Goal: Information Seeking & Learning: Find specific page/section

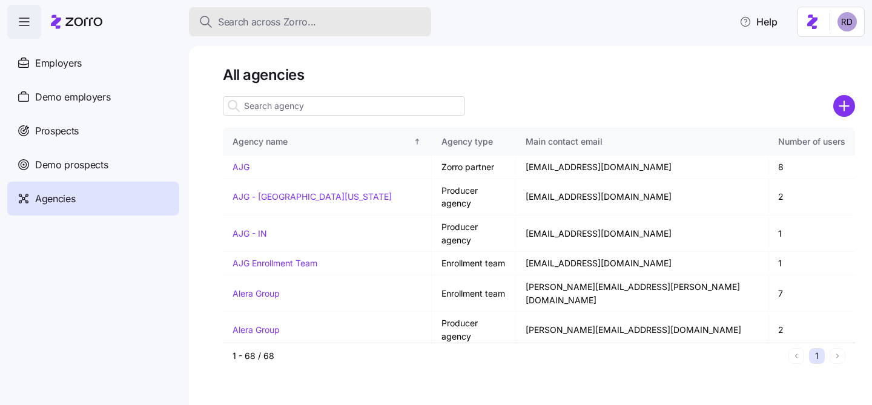
click at [311, 21] on span "Search across Zorro..." at bounding box center [267, 22] width 98 height 15
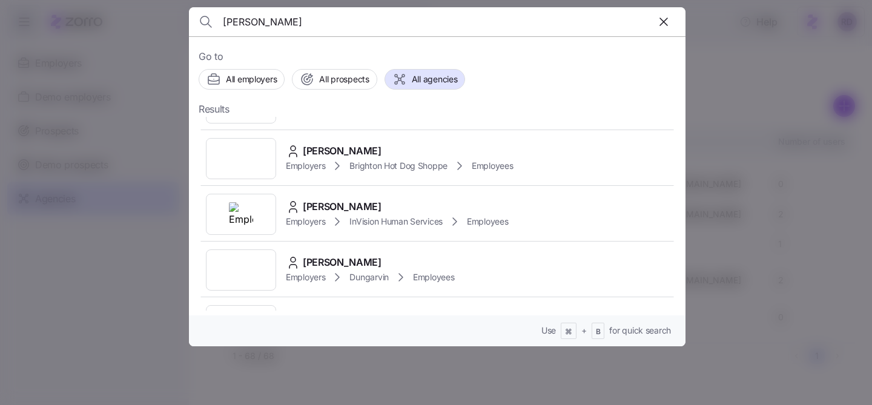
scroll to position [493, 0]
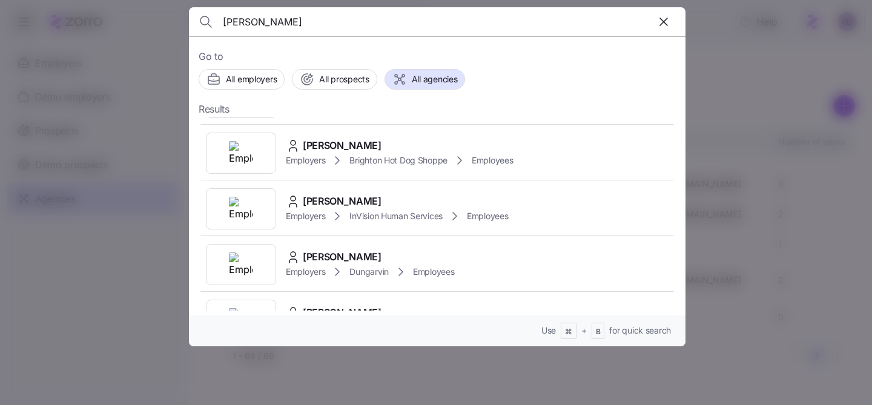
click at [276, 21] on input "[PERSON_NAME]" at bounding box center [378, 21] width 310 height 29
paste input "[PERSON_NAME]"
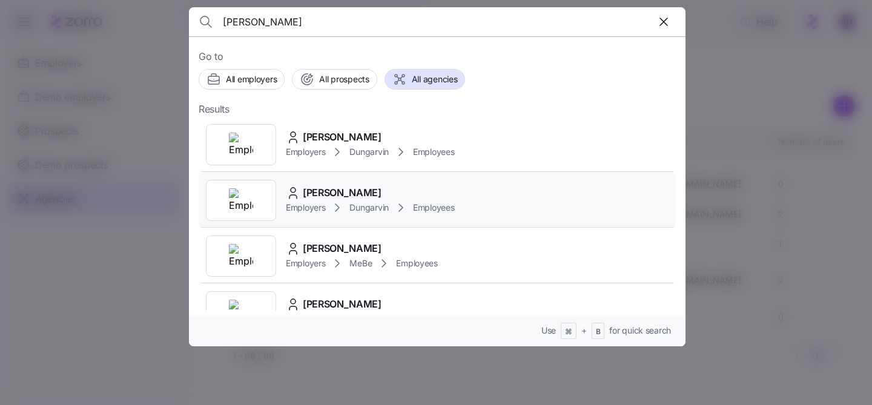
type input "[PERSON_NAME]"
click at [540, 203] on div "[PERSON_NAME] Employers Dungarvin Employees" at bounding box center [437, 201] width 477 height 56
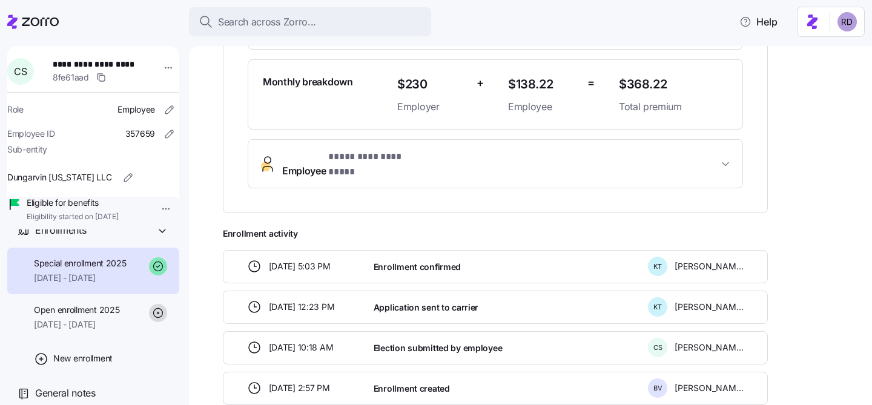
scroll to position [347, 0]
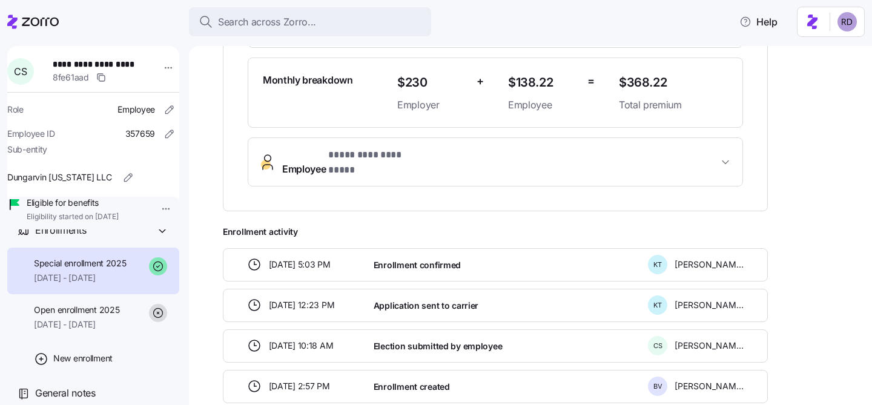
click at [637, 152] on button "Employee * ********* ********* *" at bounding box center [495, 162] width 494 height 48
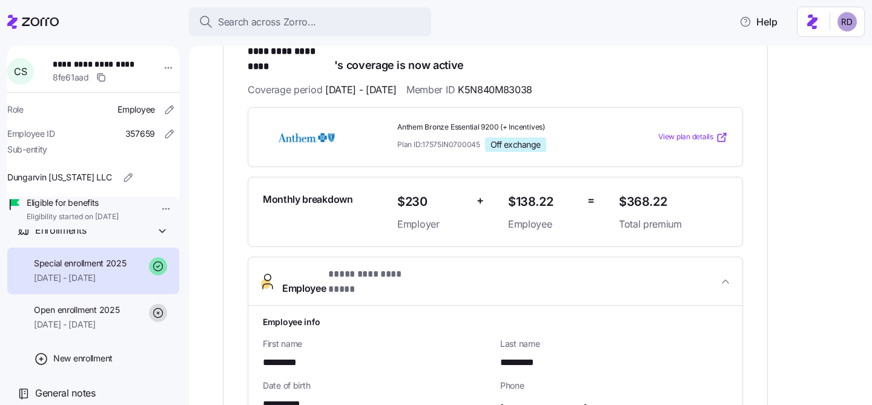
scroll to position [209, 0]
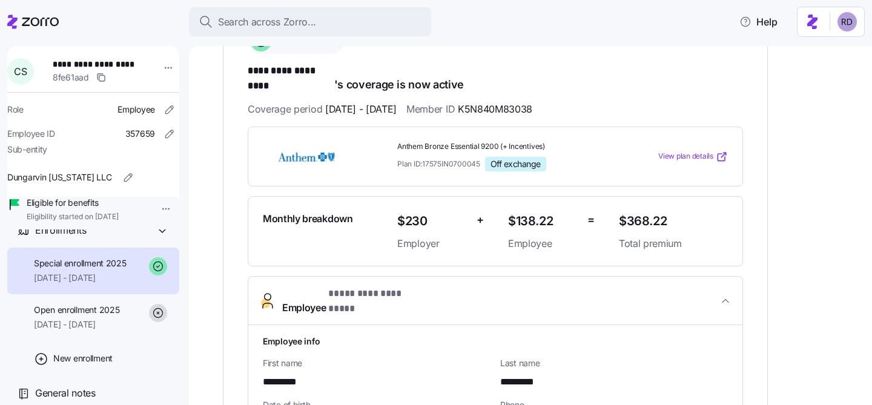
click at [684, 286] on span "Employee * ********* ********* *" at bounding box center [500, 300] width 436 height 29
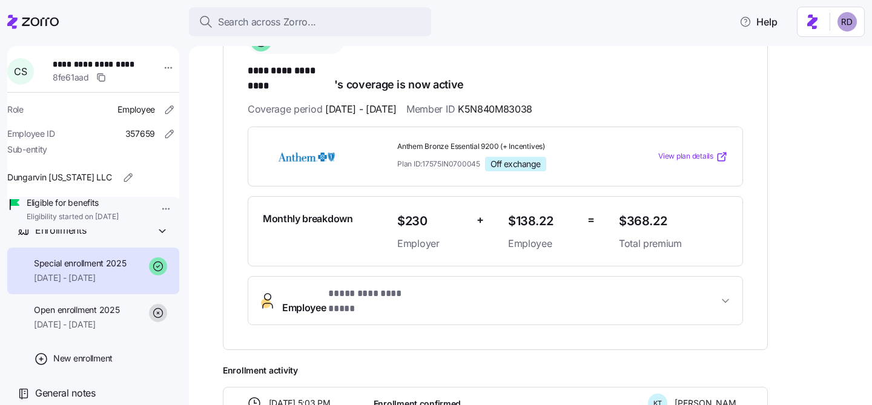
click at [258, 71] on span "********* *********" at bounding box center [291, 71] width 87 height 15
copy span "*********"
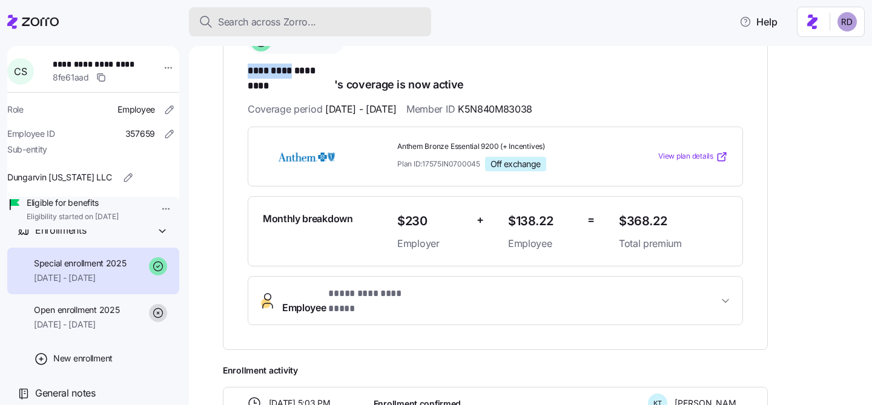
click at [337, 33] on button "Search across Zorro..." at bounding box center [310, 21] width 242 height 29
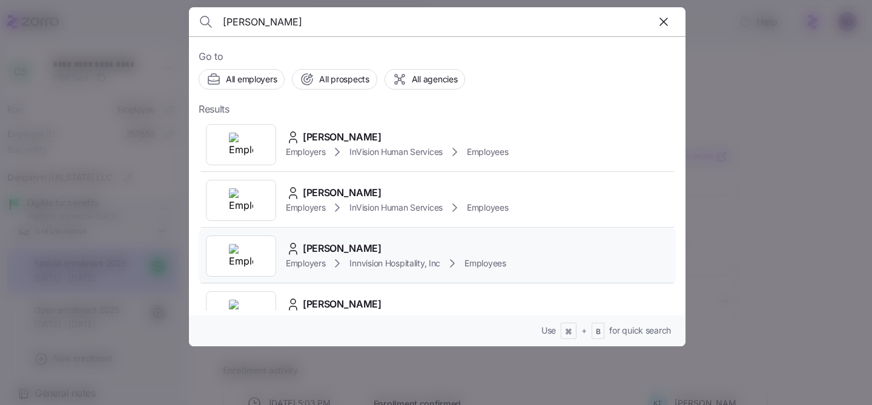
type input "[PERSON_NAME]"
click at [402, 240] on div "[PERSON_NAME] Employers Innvision Hospitality, Inc Employees" at bounding box center [437, 256] width 477 height 56
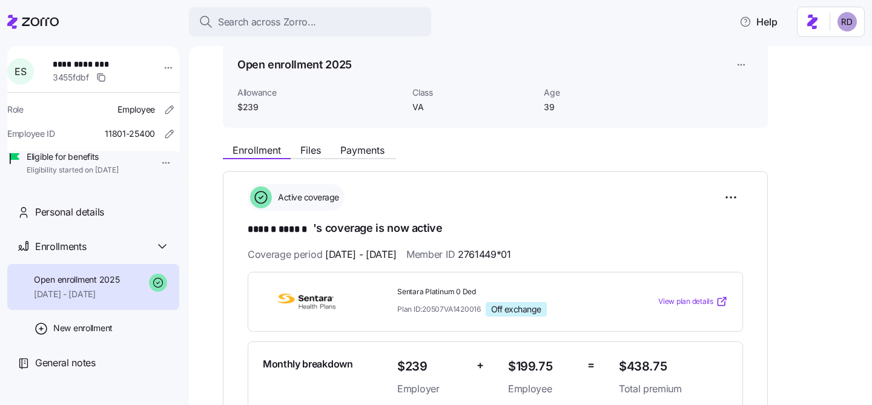
scroll to position [142, 0]
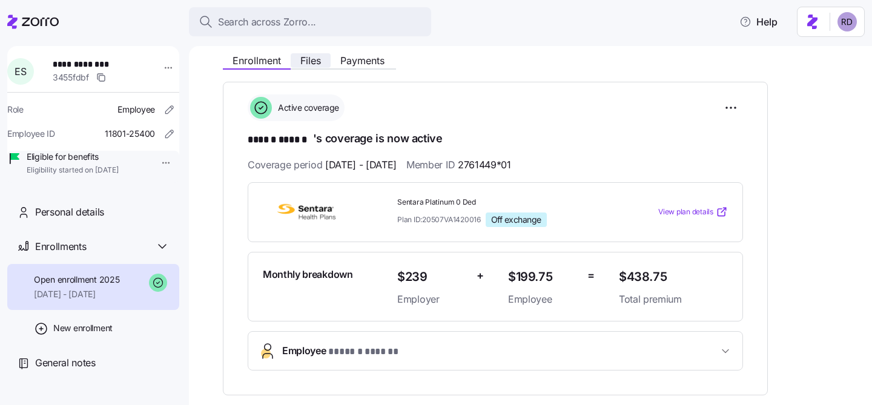
click at [311, 58] on span "Files" at bounding box center [310, 61] width 21 height 10
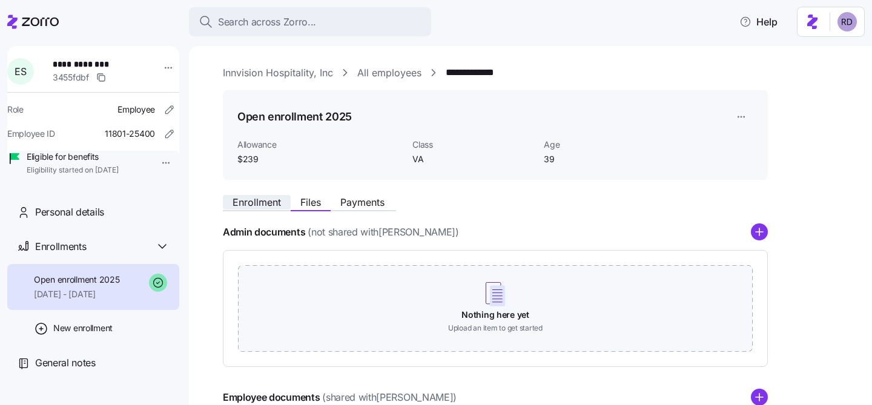
click at [249, 205] on span "Enrollment" at bounding box center [256, 202] width 48 height 10
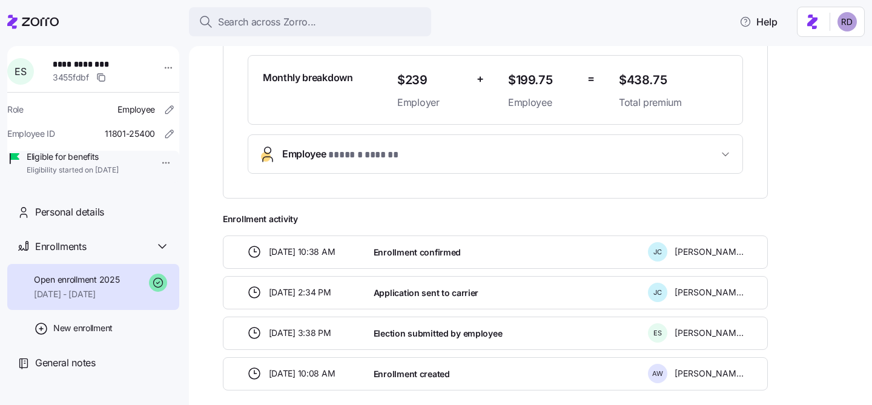
scroll to position [395, 0]
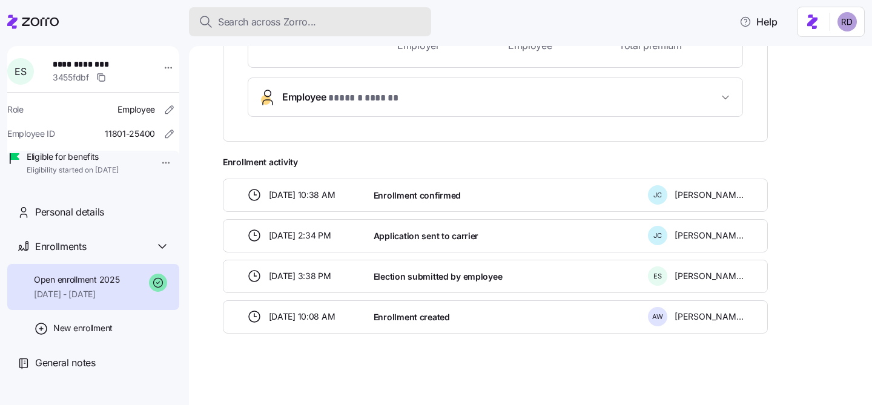
click at [336, 20] on div "Search across Zorro..." at bounding box center [310, 22] width 223 height 15
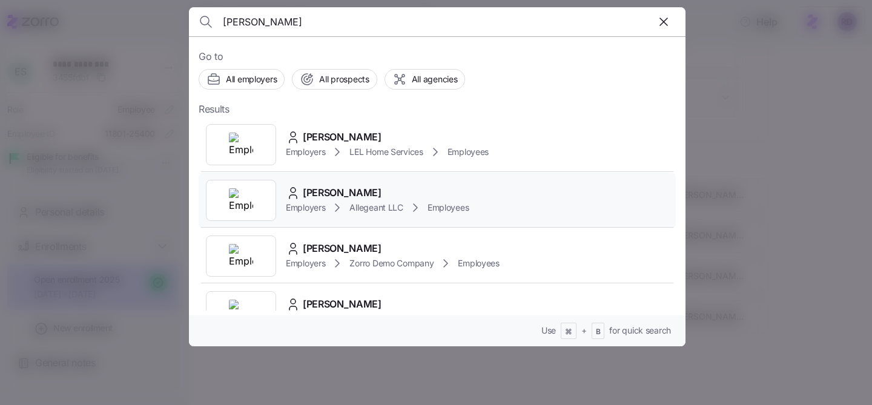
type input "[PERSON_NAME]"
click at [416, 181] on div "[PERSON_NAME] Employers Allegeant LLC Employees" at bounding box center [437, 201] width 477 height 56
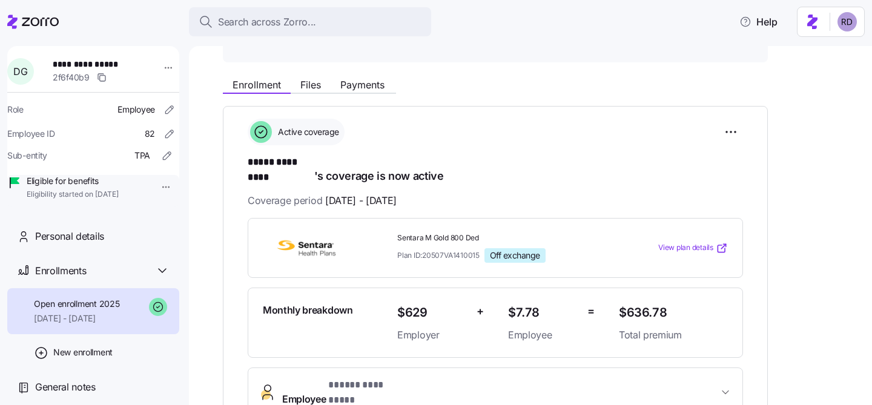
scroll to position [395, 0]
